Goal: Task Accomplishment & Management: Use online tool/utility

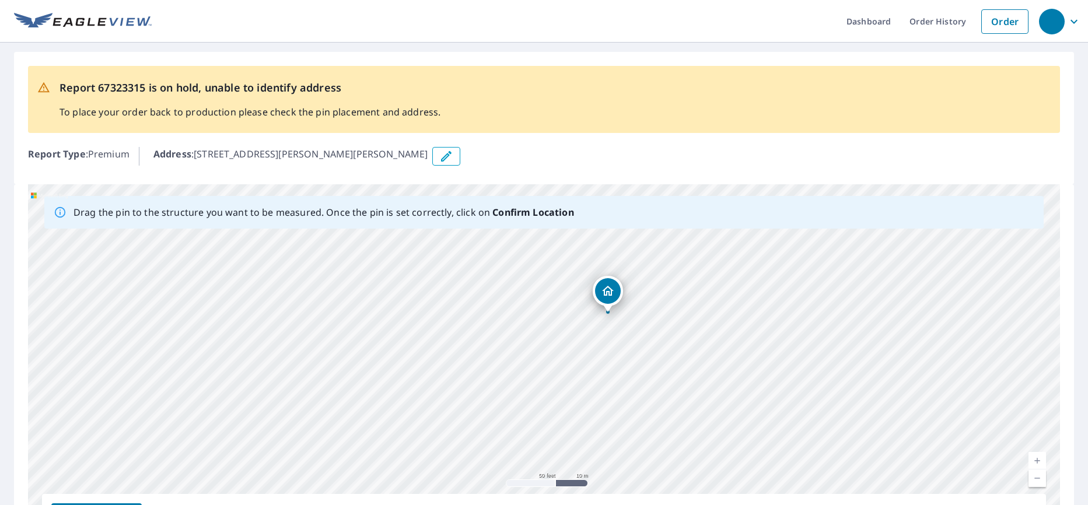
drag, startPoint x: 446, startPoint y: 309, endPoint x: 559, endPoint y: 292, distance: 114.3
click at [559, 293] on div "[STREET_ADDRESS][PERSON_NAME][PERSON_NAME] S0K4S1" at bounding box center [544, 367] width 1032 height 366
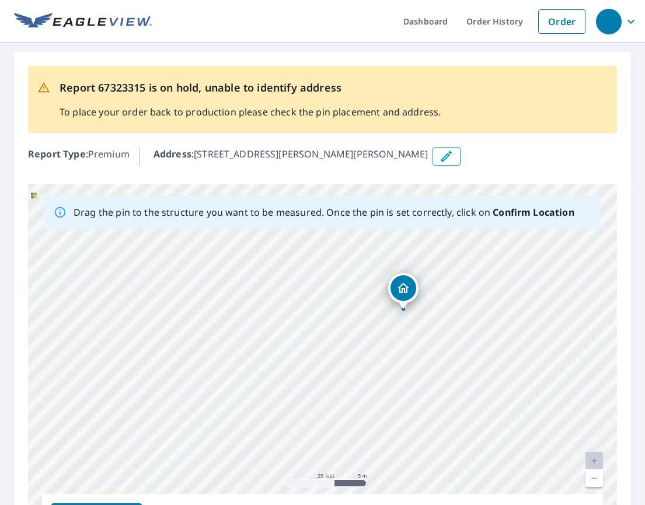
drag, startPoint x: 191, startPoint y: 307, endPoint x: 265, endPoint y: 236, distance: 102.7
click at [280, 222] on div "Drag the pin to the structure you want to be measured. Once the pin is set corr…" at bounding box center [322, 367] width 589 height 366
click at [279, 261] on div "[STREET_ADDRESS][PERSON_NAME][PERSON_NAME] S0K4S1" at bounding box center [322, 367] width 589 height 366
drag, startPoint x: 412, startPoint y: 325, endPoint x: 404, endPoint y: 326, distance: 8.2
drag, startPoint x: 324, startPoint y: 348, endPoint x: 222, endPoint y: 352, distance: 102.2
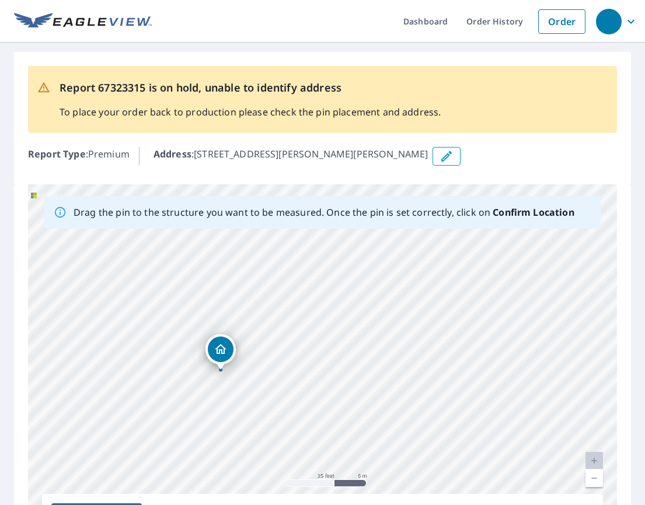
click at [222, 352] on div "[STREET_ADDRESS][PERSON_NAME][PERSON_NAME] S0K4S1" at bounding box center [322, 367] width 589 height 366
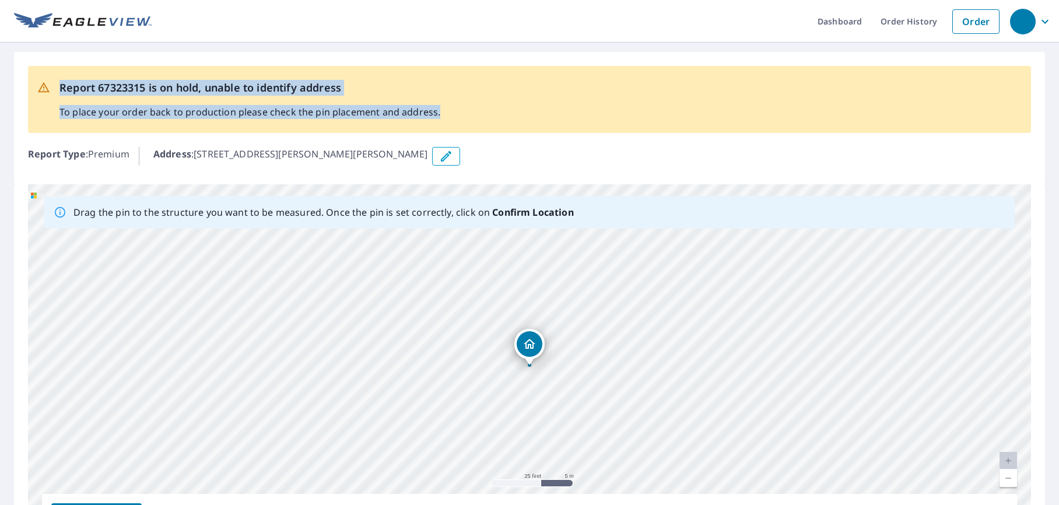
drag, startPoint x: 582, startPoint y: 121, endPoint x: 570, endPoint y: 65, distance: 56.8
click at [570, 65] on div "Report 67323315 is on hold, unable to identify address To place your order back…" at bounding box center [529, 118] width 1031 height 132
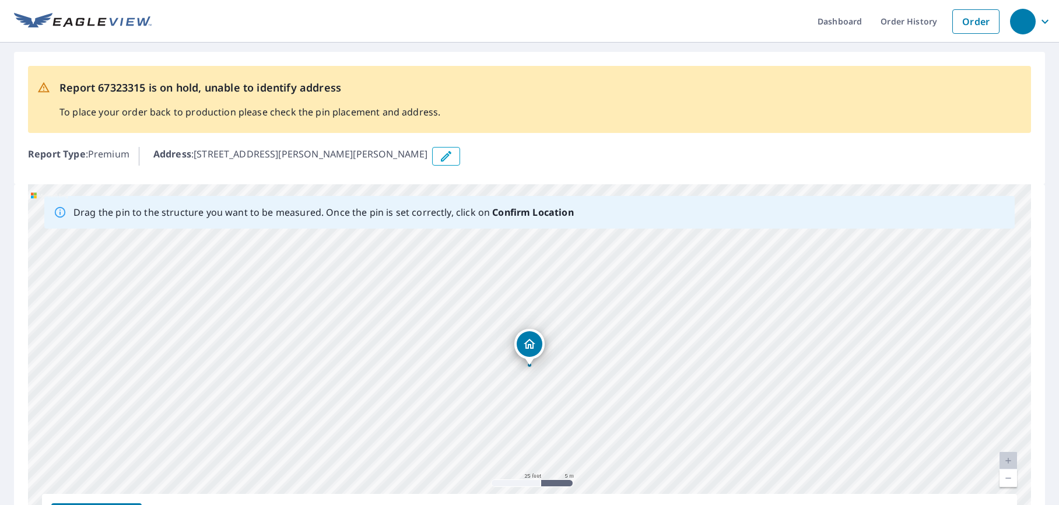
click at [601, 138] on div "Report 67323315 is on hold, unable to identify address To place your order back…" at bounding box center [529, 118] width 1031 height 132
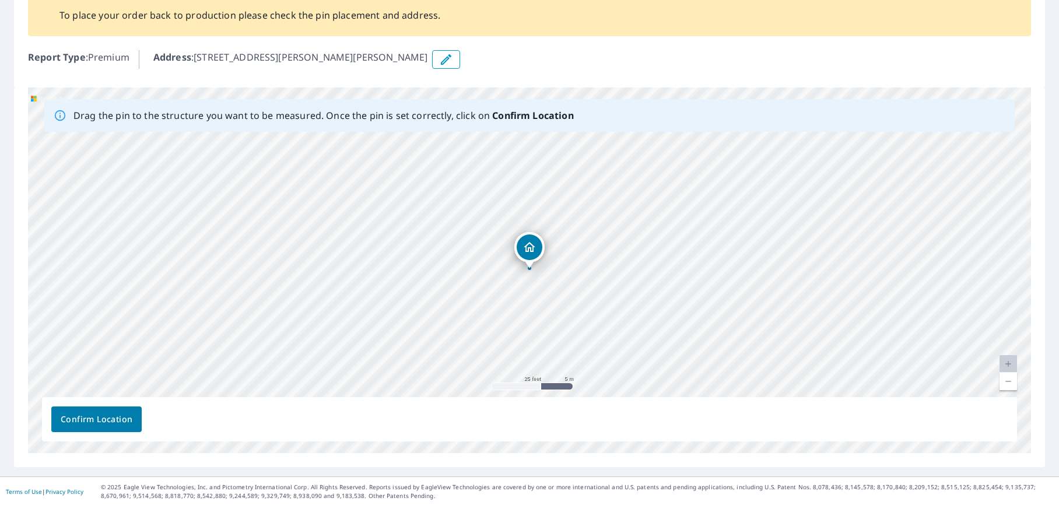
scroll to position [98, 0]
drag, startPoint x: 527, startPoint y: 247, endPoint x: 523, endPoint y: 239, distance: 8.9
click at [523, 239] on div "[STREET_ADDRESS][PERSON_NAME][PERSON_NAME] S0K4S1" at bounding box center [529, 269] width 1003 height 366
click at [113, 417] on span "Confirm Location" at bounding box center [97, 418] width 72 height 15
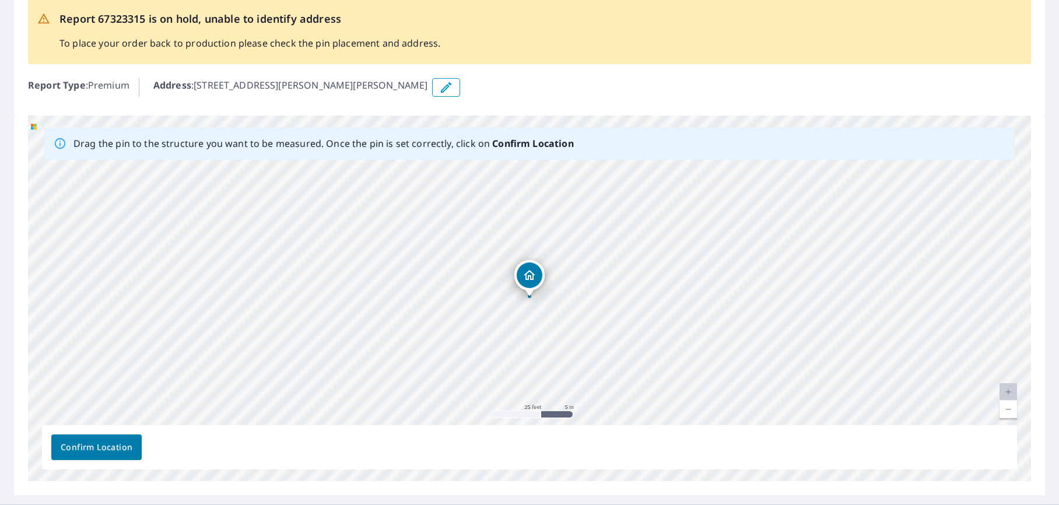
scroll to position [0, 0]
